Goal: Task Accomplishment & Management: Use online tool/utility

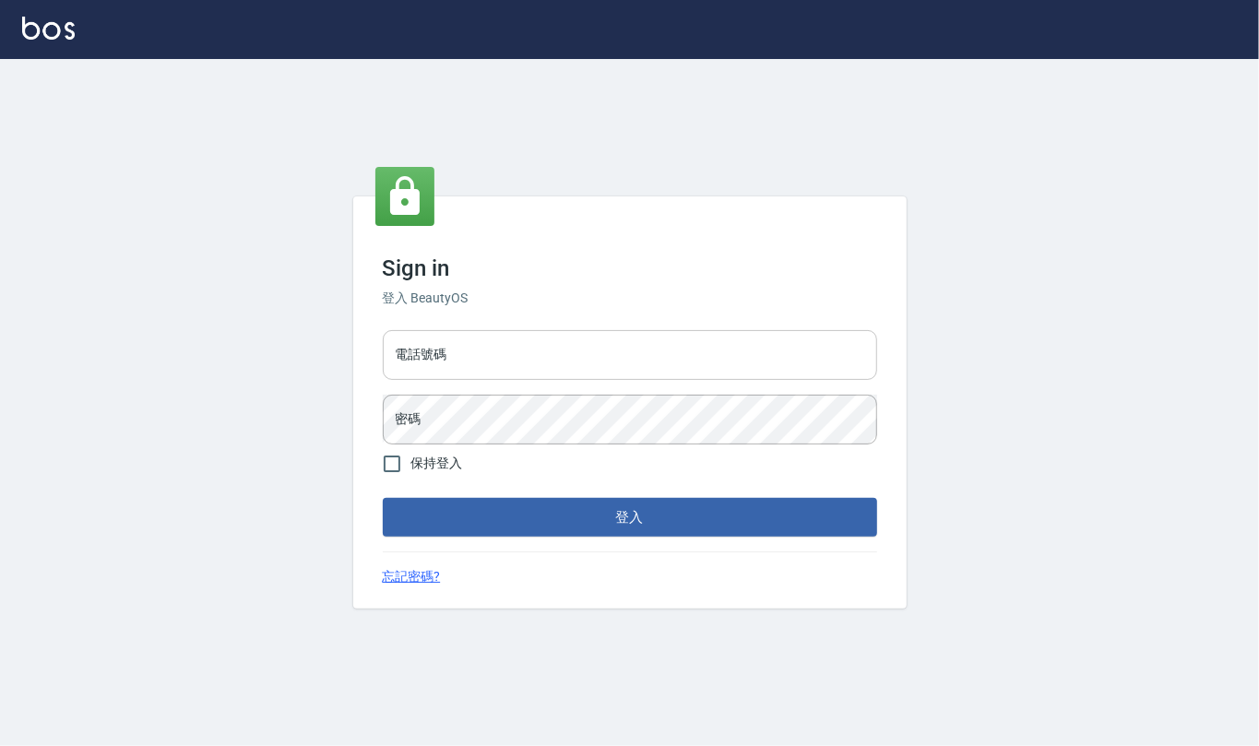
click at [478, 340] on input "電話號碼" at bounding box center [630, 355] width 494 height 50
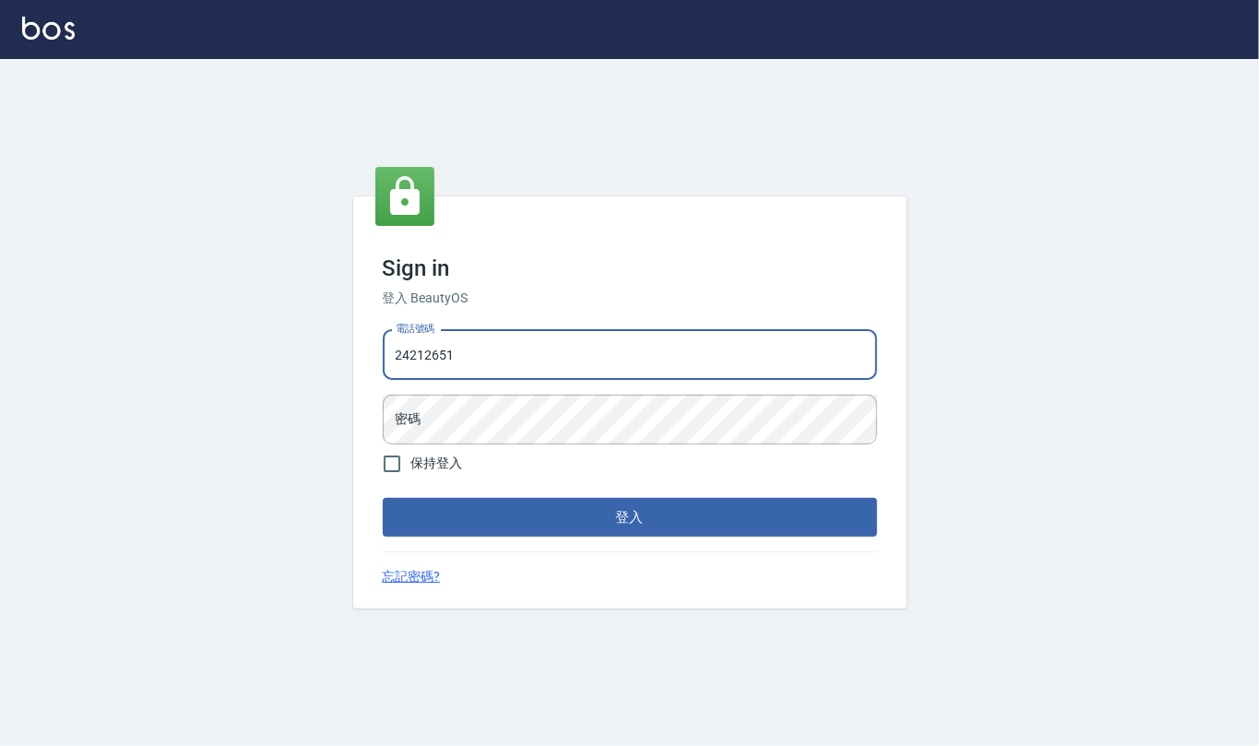
type input "24212651"
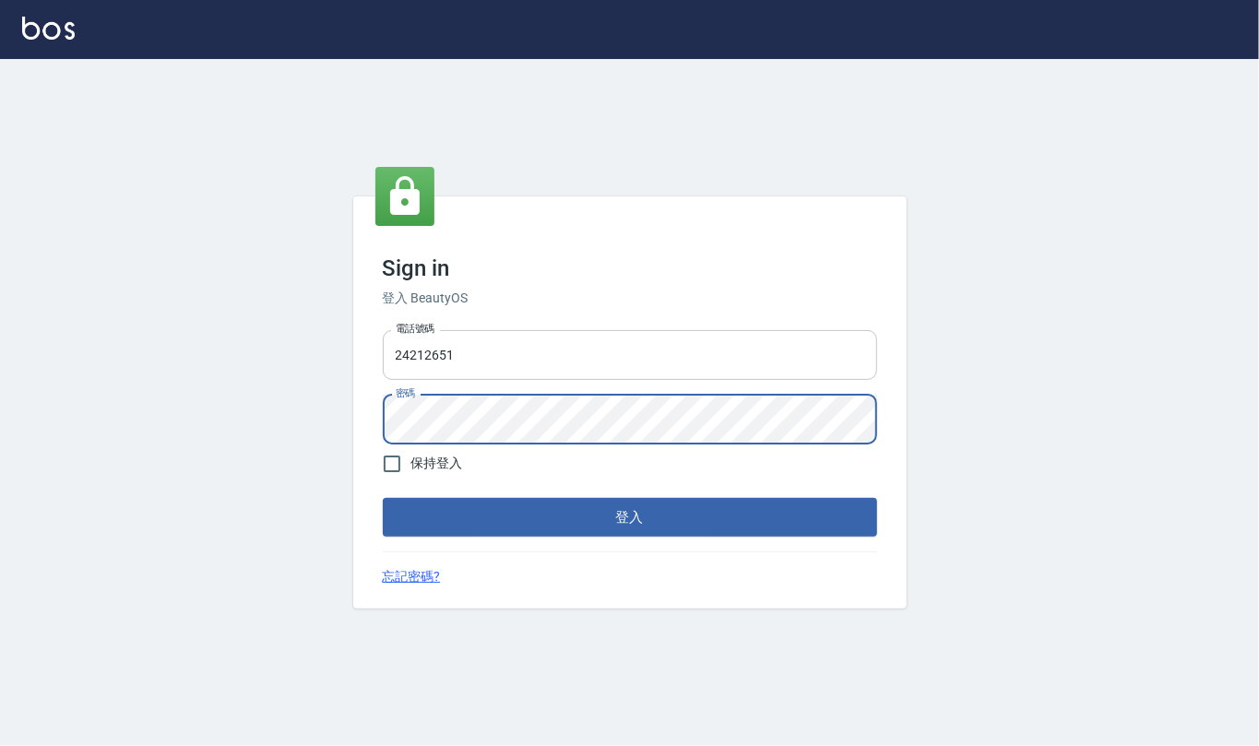
click at [383, 498] on button "登入" at bounding box center [630, 517] width 494 height 39
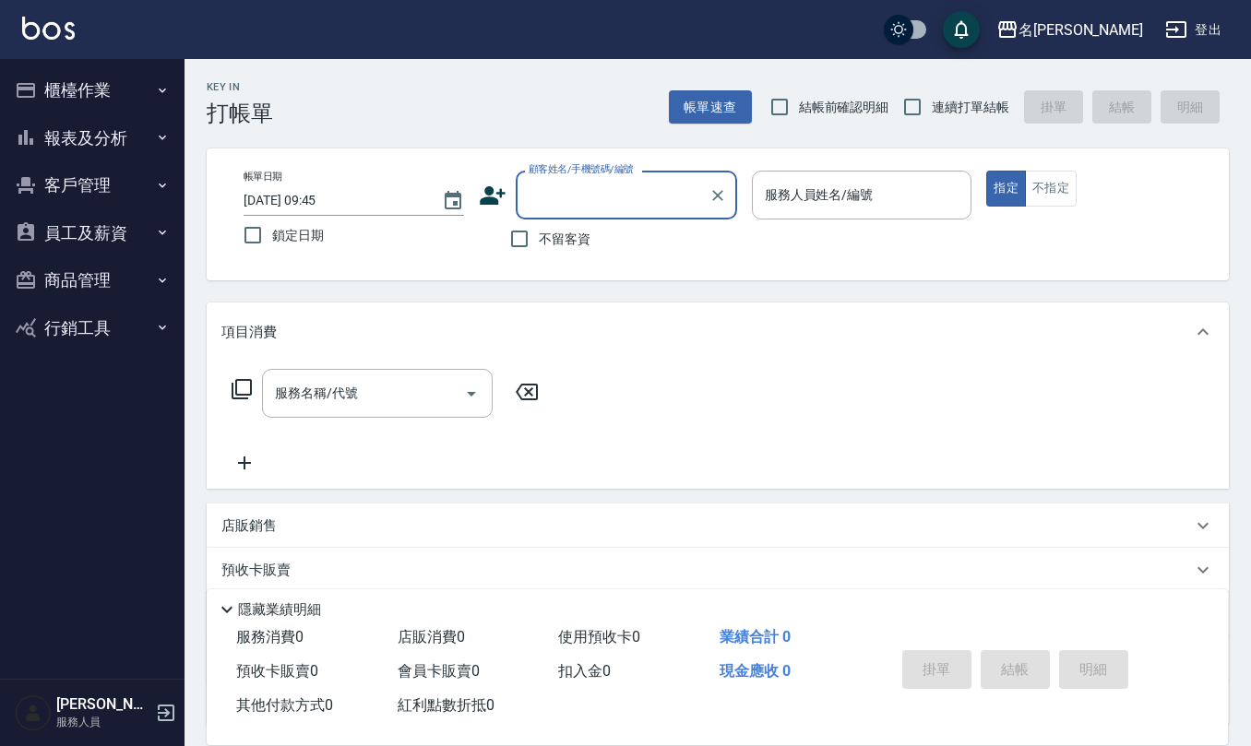
drag, startPoint x: 521, startPoint y: 244, endPoint x: 546, endPoint y: 236, distance: 26.0
click at [521, 244] on input "不留客資" at bounding box center [519, 239] width 39 height 39
checkbox input "true"
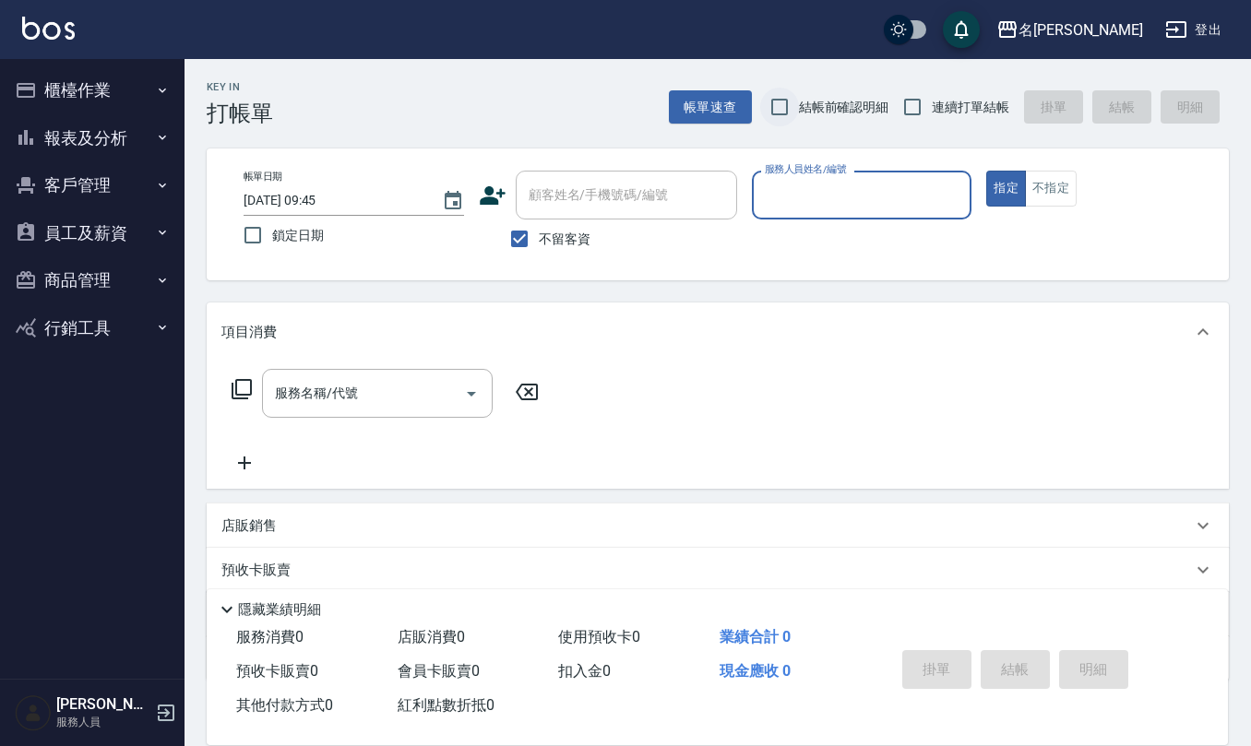
click at [771, 105] on input "結帳前確認明細" at bounding box center [779, 107] width 39 height 39
checkbox input "true"
click at [911, 101] on input "連續打單結帳" at bounding box center [912, 107] width 39 height 39
checkbox input "true"
click at [823, 185] on div "服務人員姓名/編號 服務人員姓名/編號" at bounding box center [862, 195] width 220 height 49
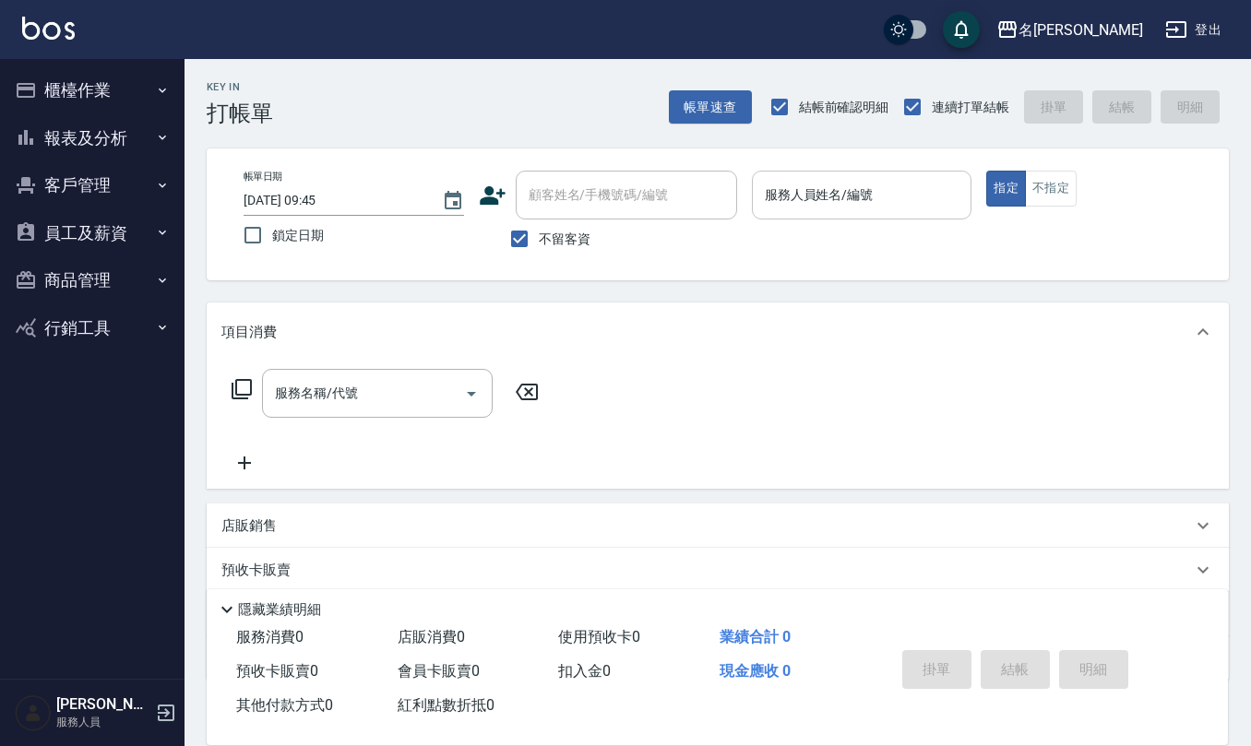
click at [823, 185] on label "服務人員姓名/編號" at bounding box center [819, 194] width 109 height 18
click at [823, 185] on input "服務人員姓名/編號" at bounding box center [862, 195] width 204 height 32
